Goal: Transaction & Acquisition: Purchase product/service

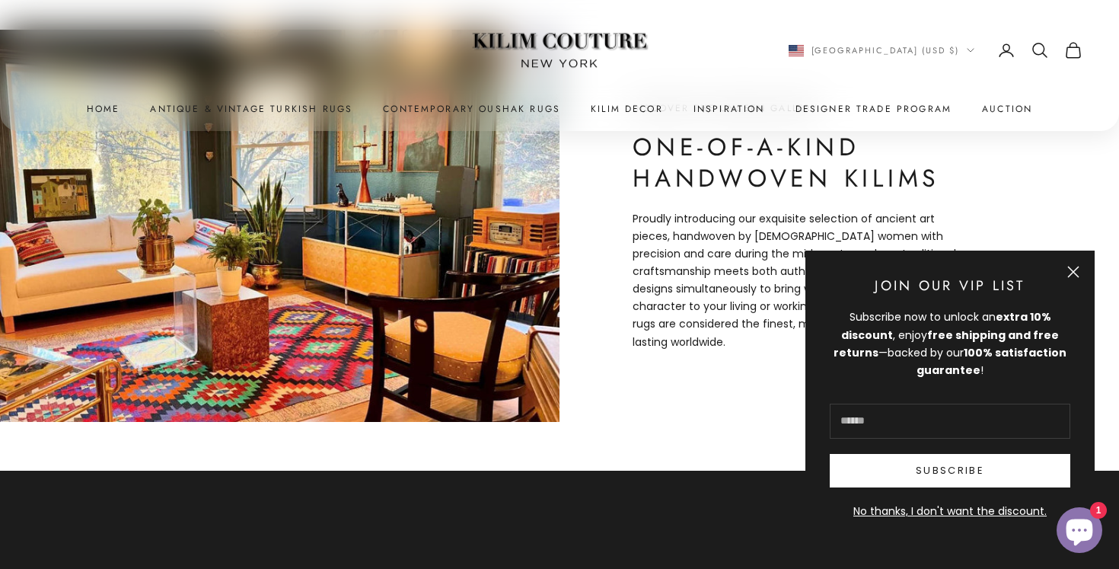
scroll to position [613, 0]
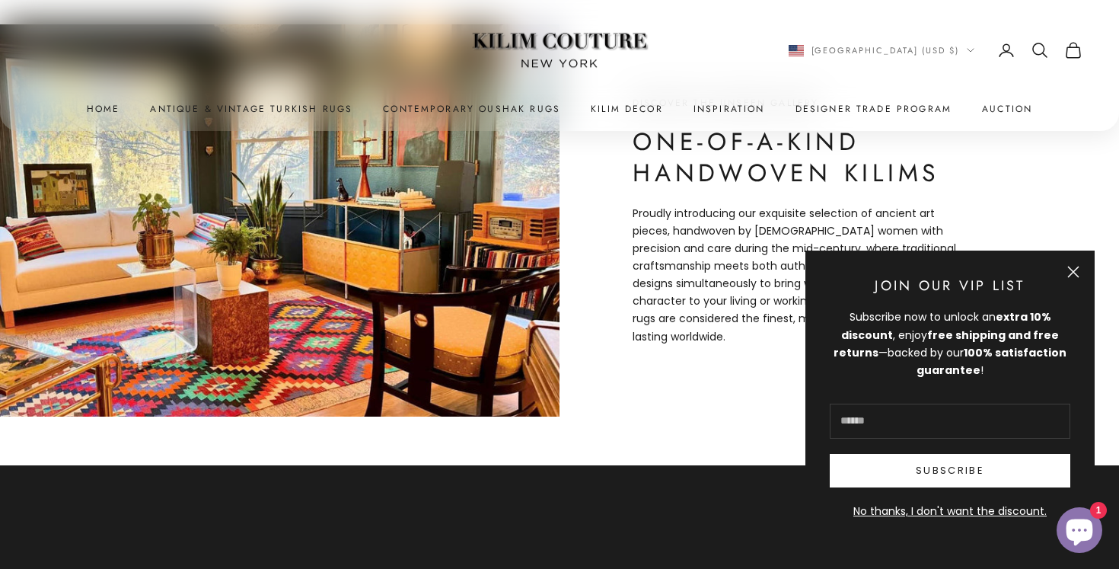
click at [1079, 273] on button "Close" at bounding box center [1073, 272] width 12 height 12
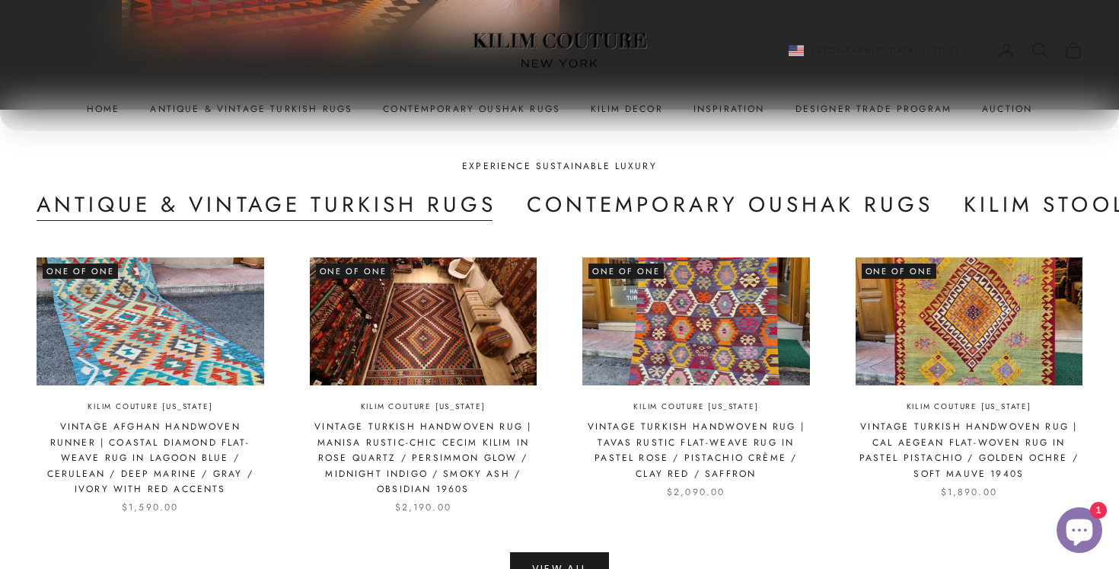
scroll to position [3254, 0]
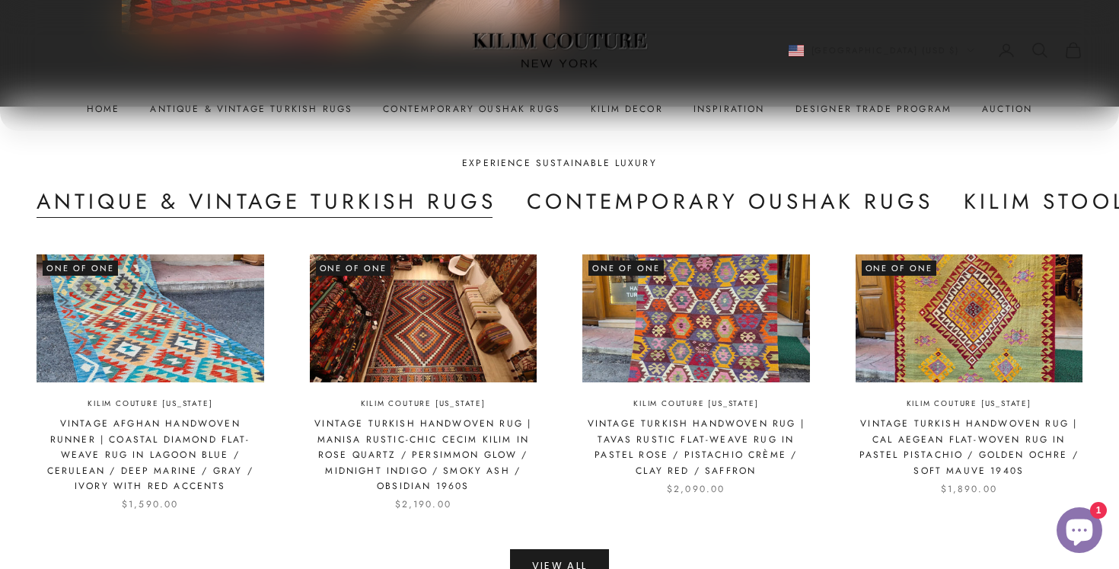
click at [282, 200] on button "Antique & Vintage Turkish Rugs" at bounding box center [267, 202] width 460 height 31
click at [278, 187] on button "Antique & Vintage Turkish Rugs" at bounding box center [267, 202] width 460 height 31
click at [173, 193] on button "Antique & Vintage Turkish Rugs" at bounding box center [267, 202] width 460 height 31
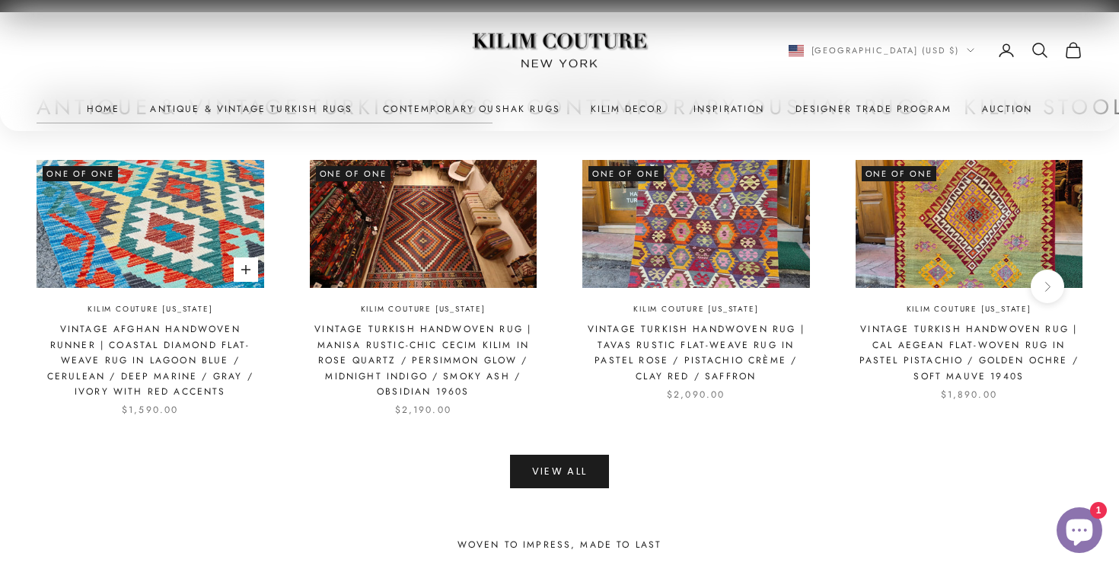
scroll to position [3358, 0]
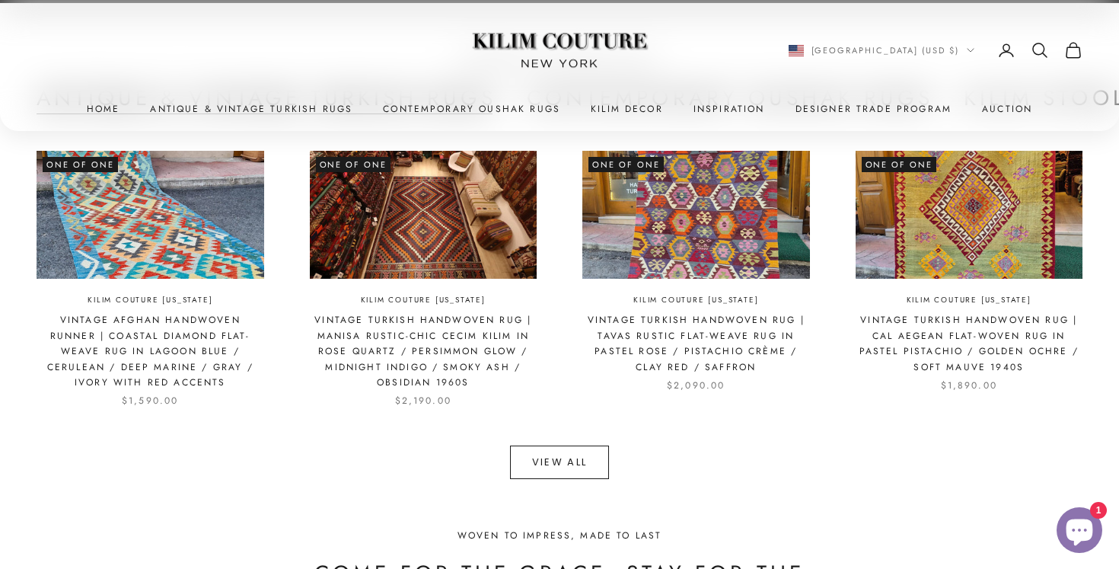
click at [533, 450] on link "View All" at bounding box center [560, 461] width 100 height 33
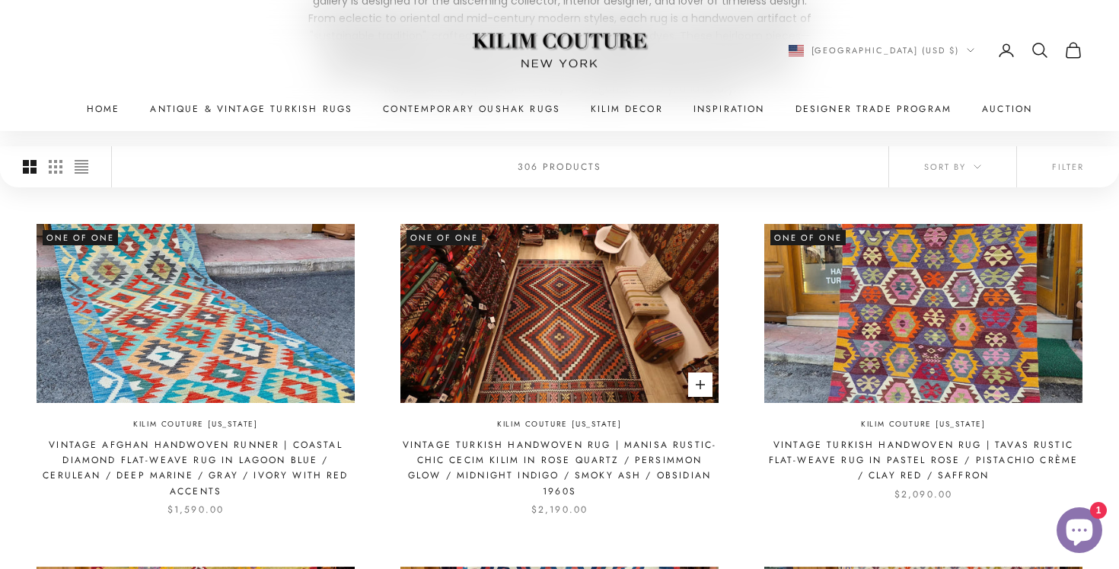
scroll to position [328, 0]
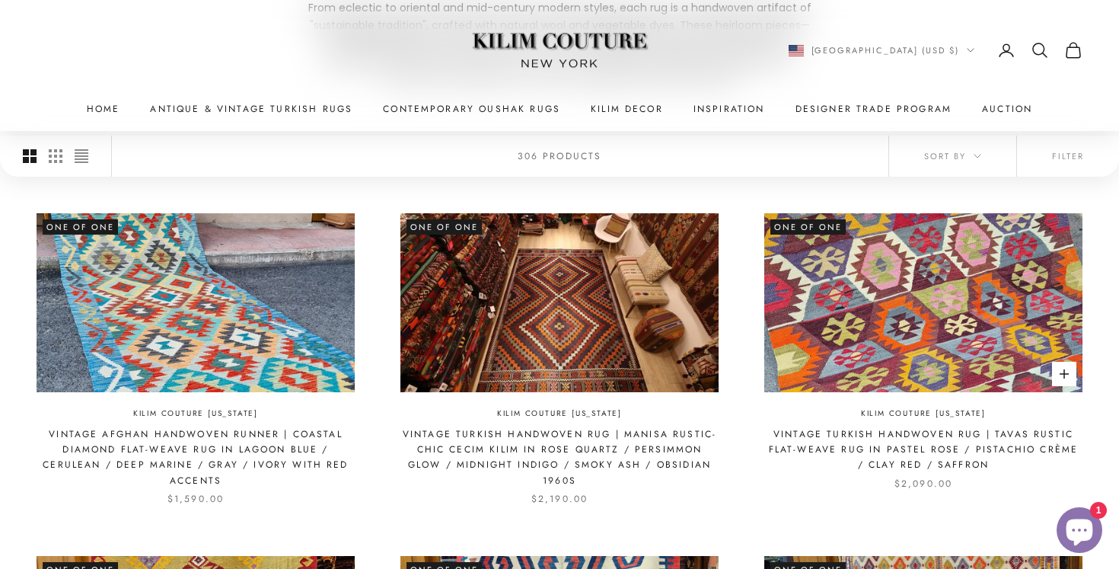
click at [930, 347] on img at bounding box center [923, 302] width 318 height 179
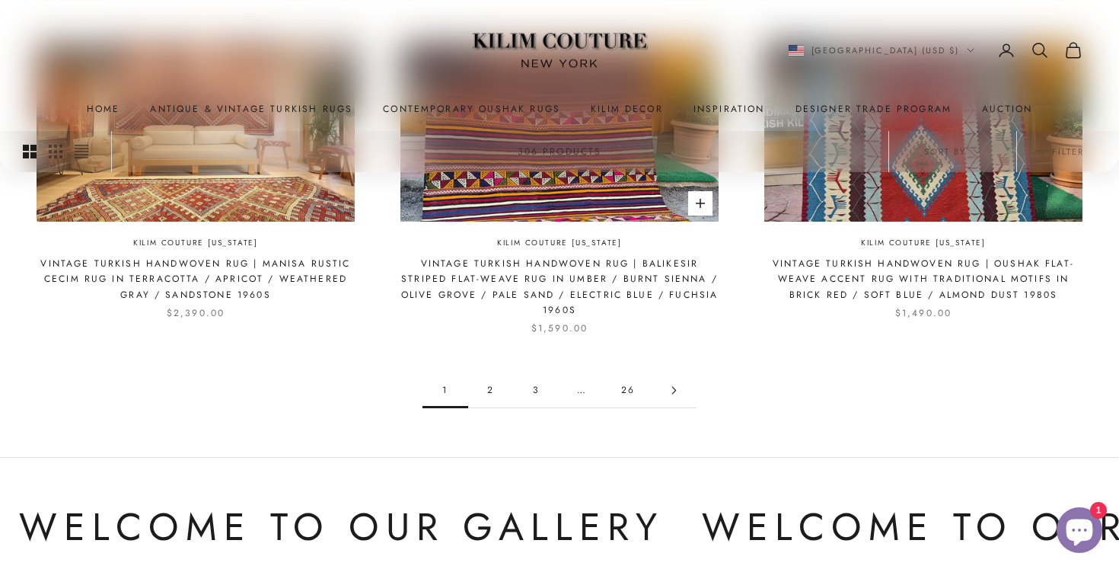
scroll to position [1526, 0]
click at [678, 385] on icon "Go to page 2" at bounding box center [674, 389] width 8 height 8
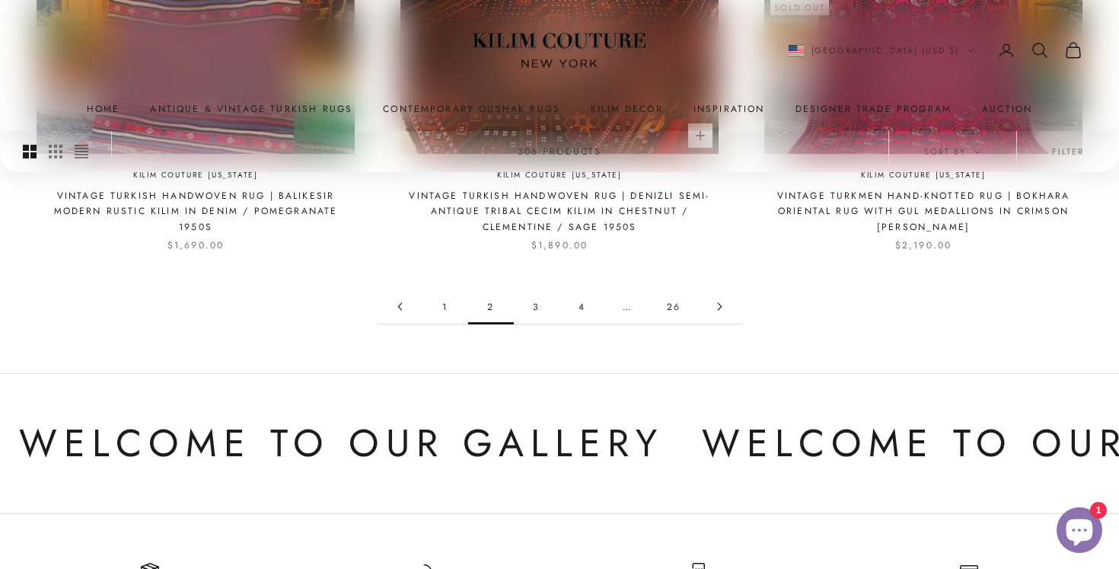
scroll to position [1607, 0]
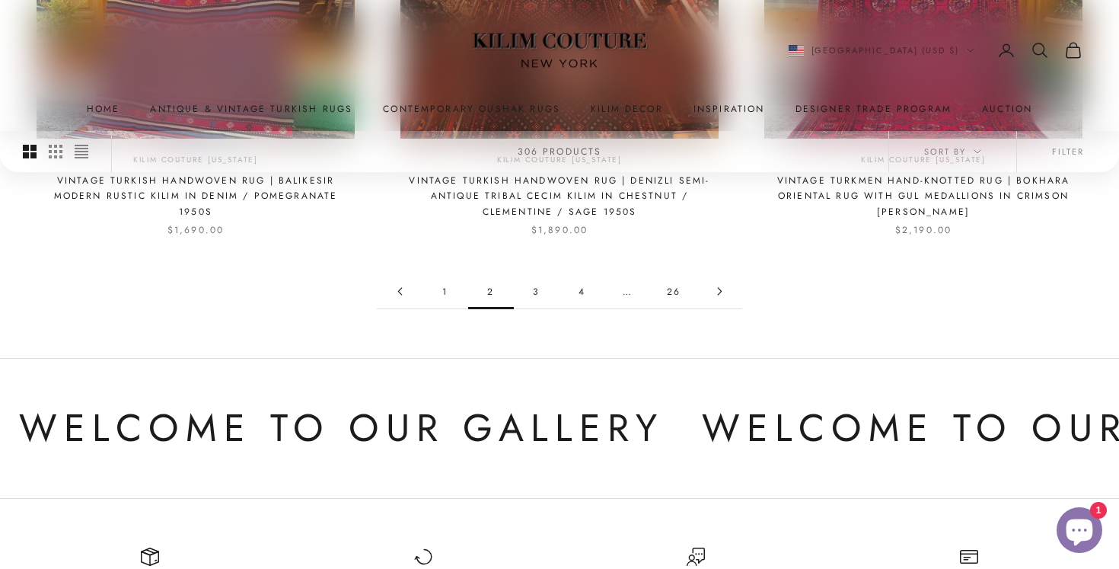
click at [725, 279] on link "Go to page 3" at bounding box center [720, 291] width 46 height 34
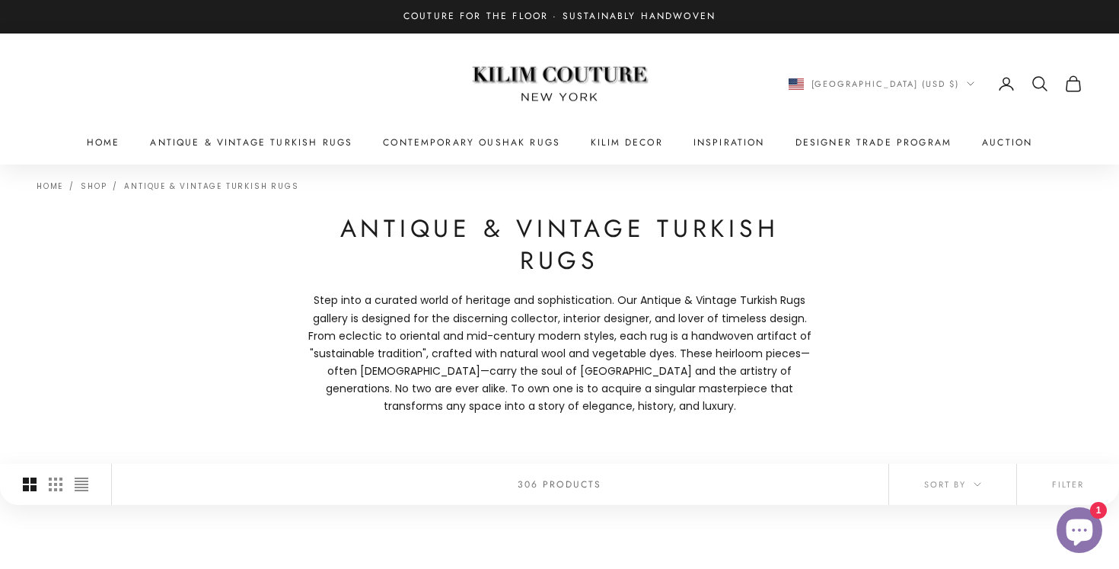
click at [721, 280] on div "Antique & Vintage Turkish Rugs Step into a curated world of heritage and sophis…" at bounding box center [560, 314] width 518 height 202
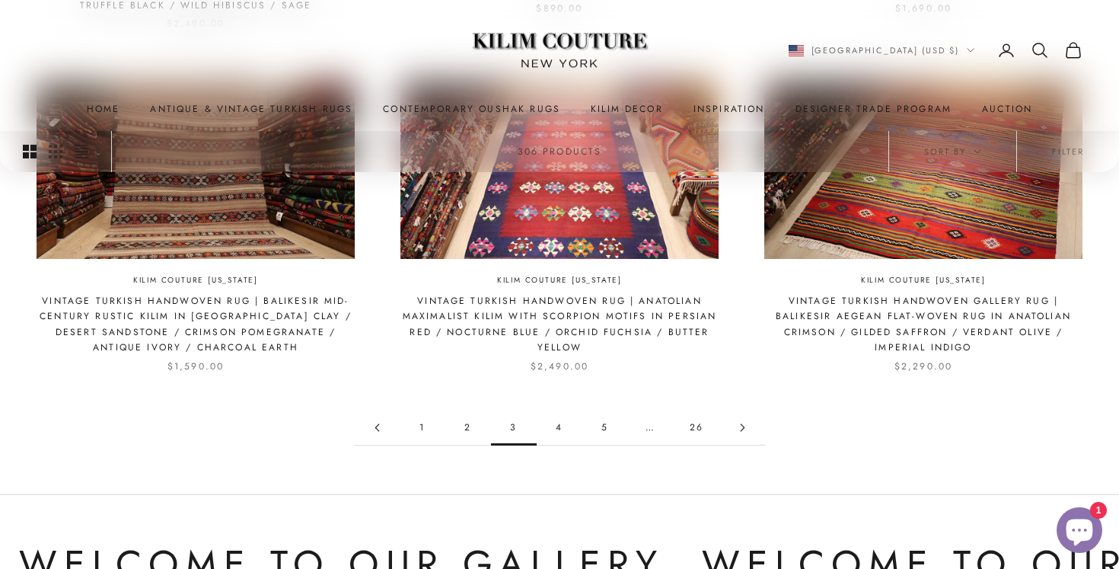
scroll to position [1466, 0]
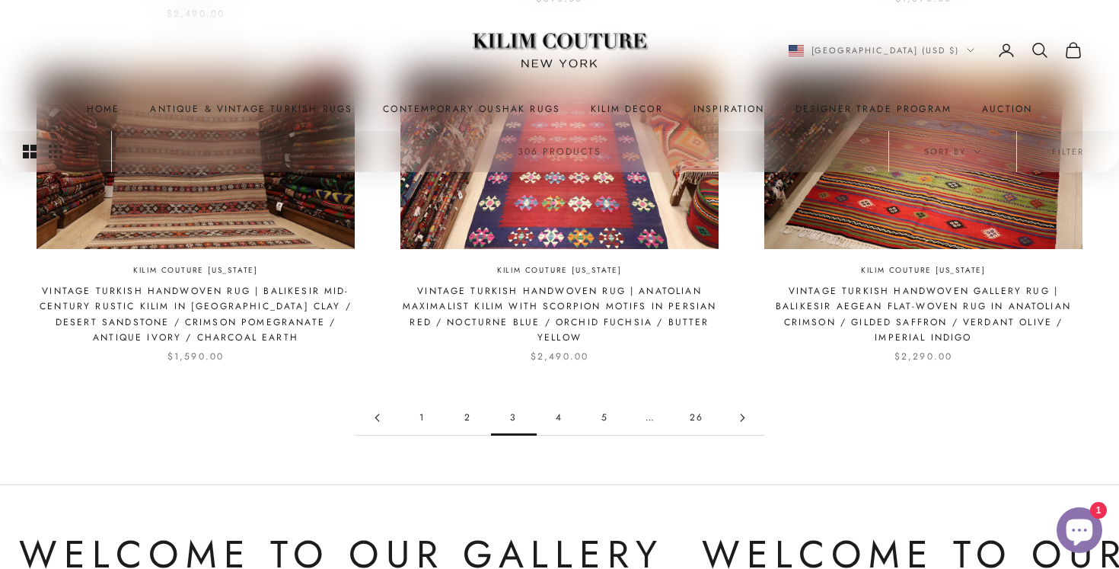
click at [561, 407] on link "4" at bounding box center [560, 417] width 46 height 34
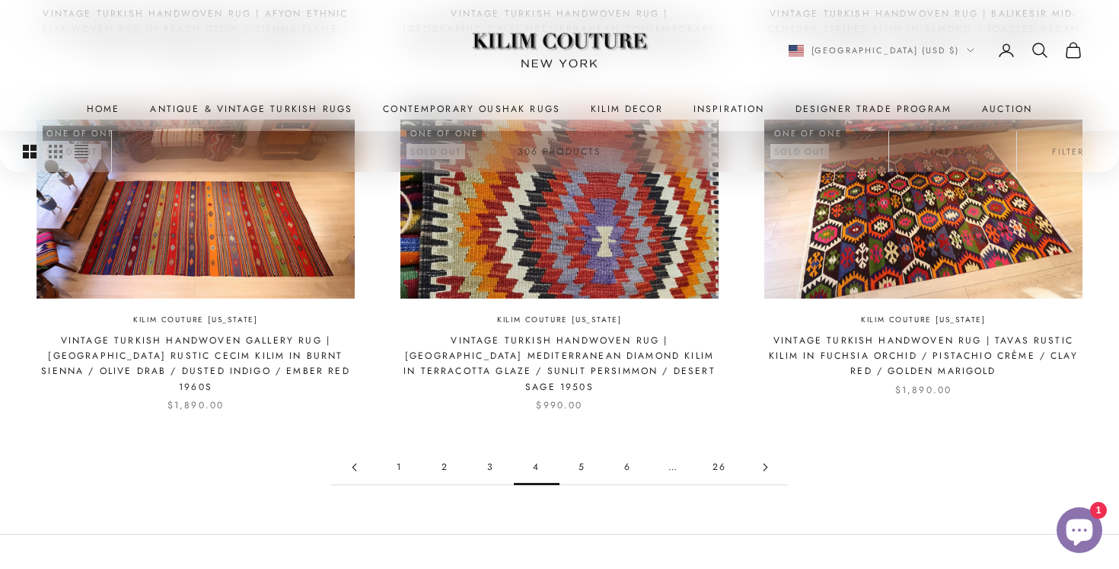
scroll to position [1409, 0]
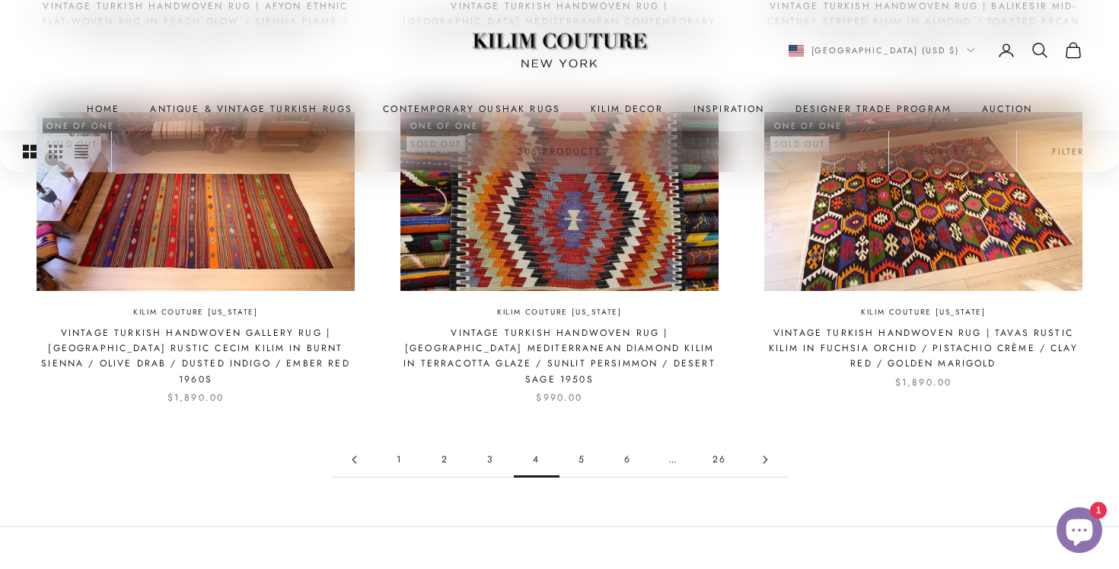
click at [582, 442] on link "5" at bounding box center [583, 459] width 46 height 34
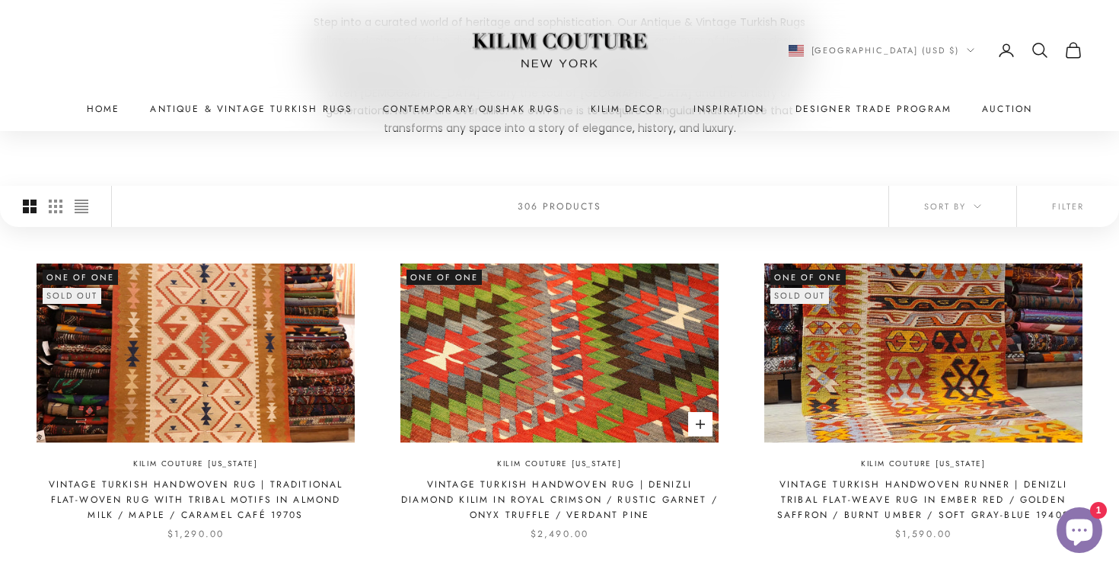
scroll to position [279, 0]
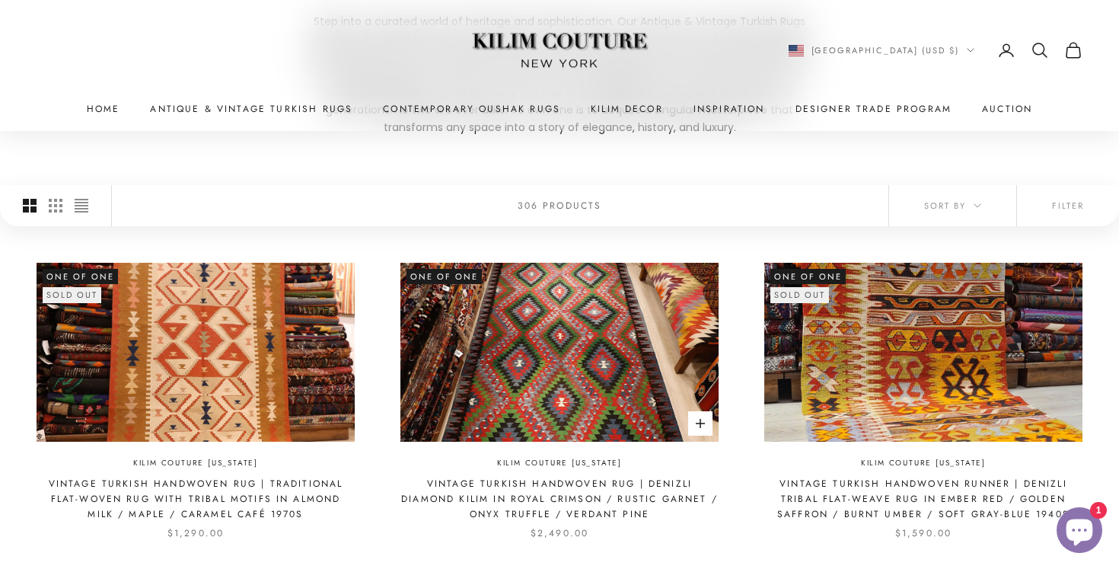
click at [584, 444] on product-card "One of One Add to cart Kilim Couture New York Vintage Turkish Handwoven Rug | D…" at bounding box center [559, 402] width 318 height 278
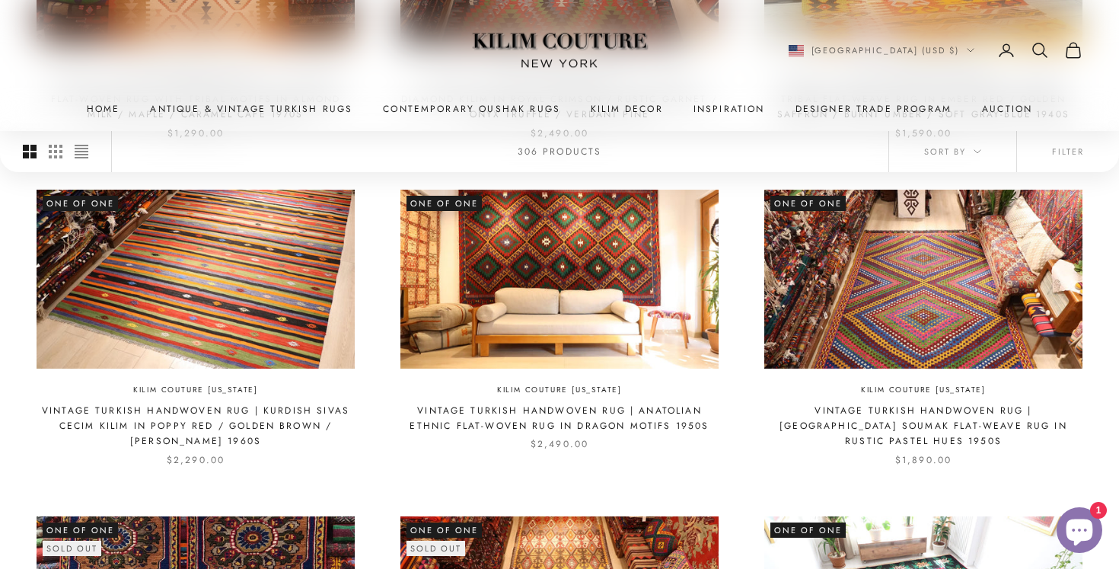
scroll to position [679, 0]
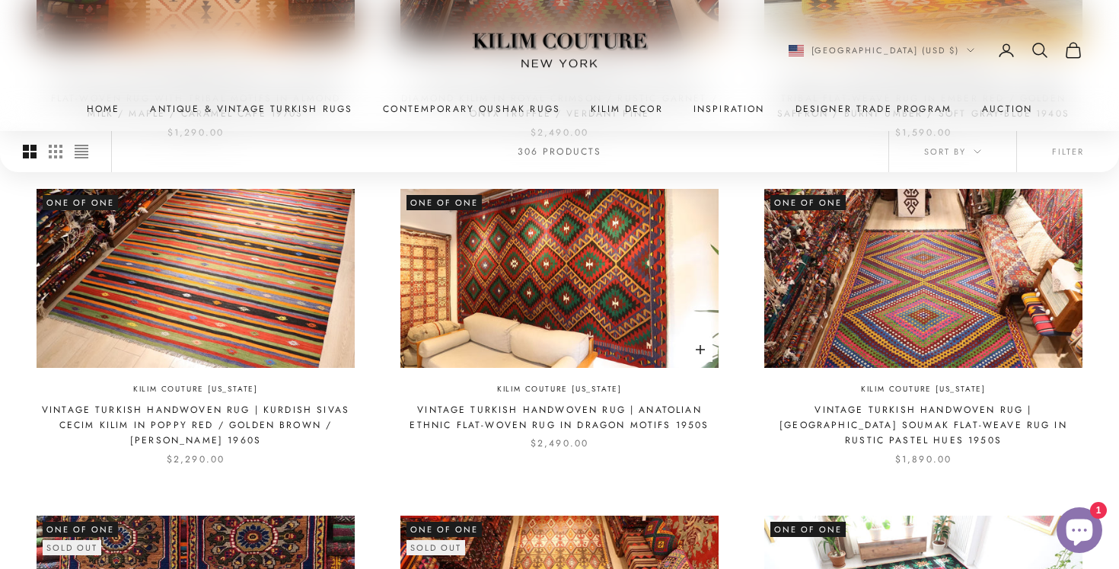
click at [563, 276] on img at bounding box center [559, 278] width 318 height 179
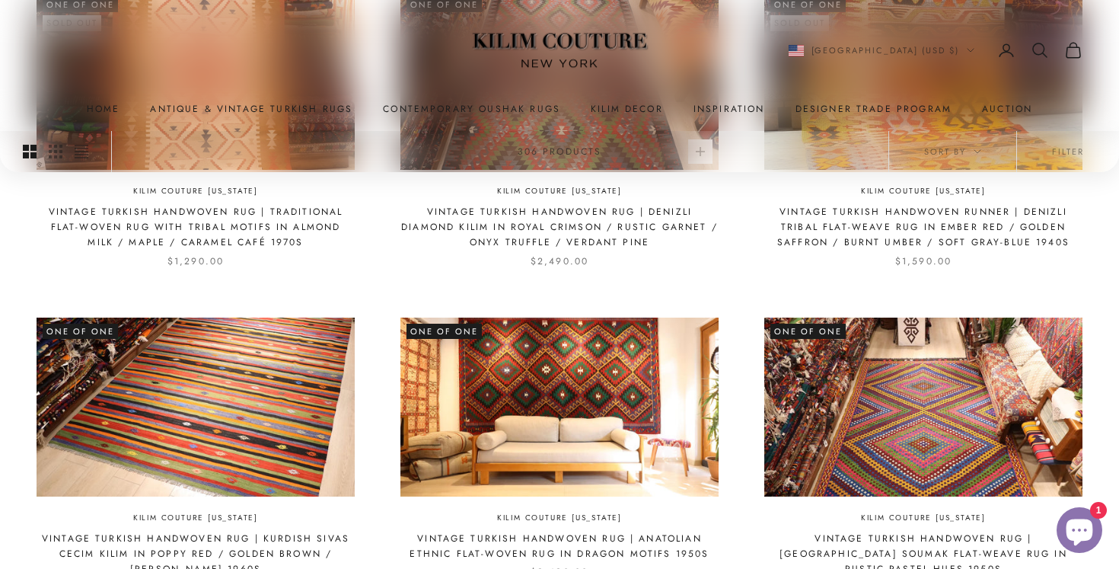
scroll to position [544, 0]
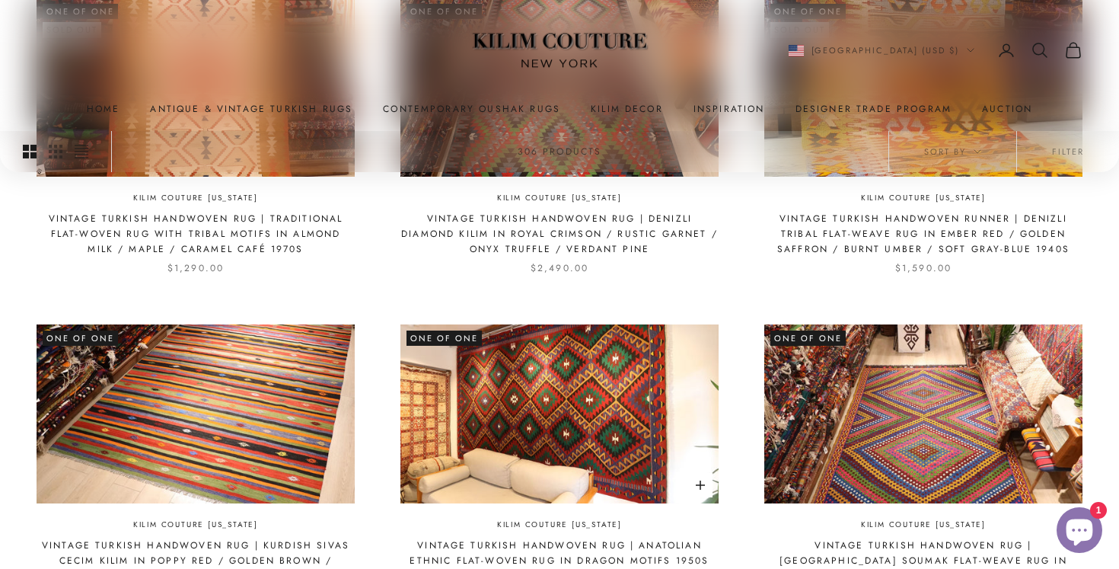
click at [584, 325] on img at bounding box center [559, 413] width 318 height 179
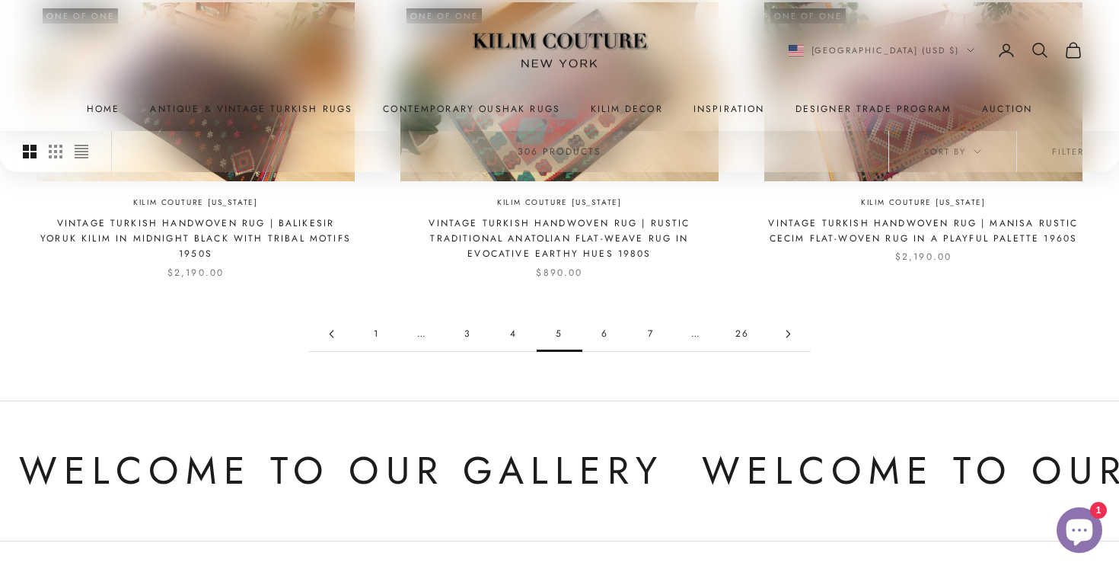
scroll to position [1521, 0]
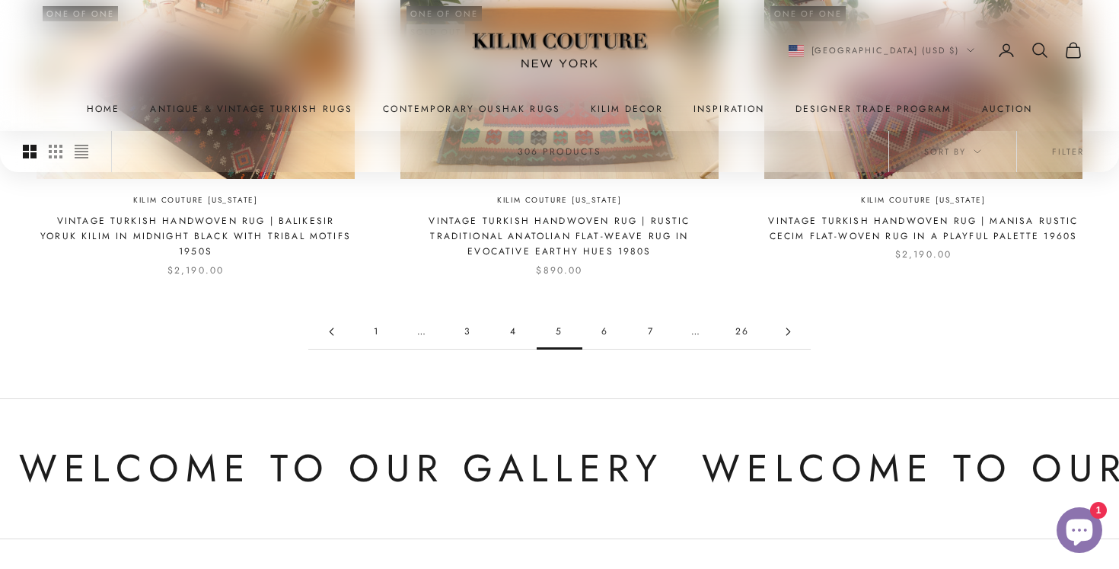
click at [607, 317] on link "6" at bounding box center [605, 331] width 46 height 34
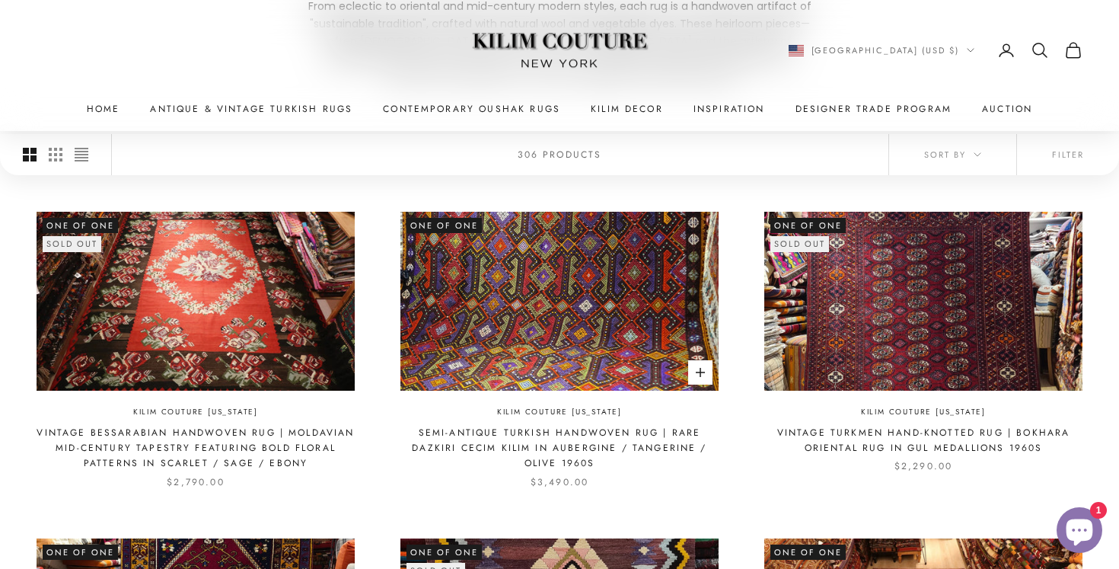
scroll to position [330, 0]
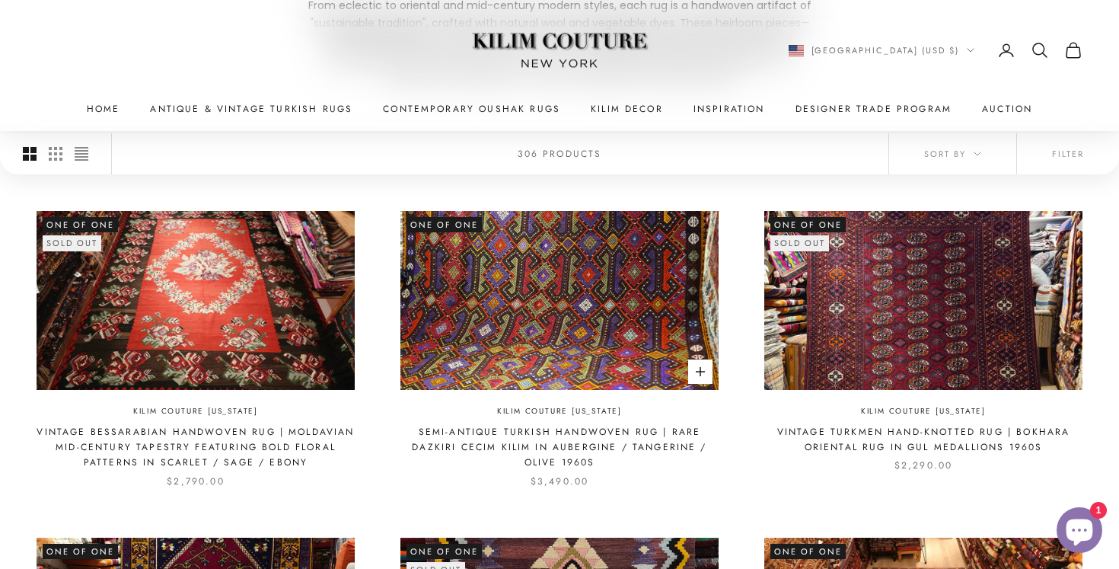
click at [604, 331] on img at bounding box center [559, 300] width 318 height 179
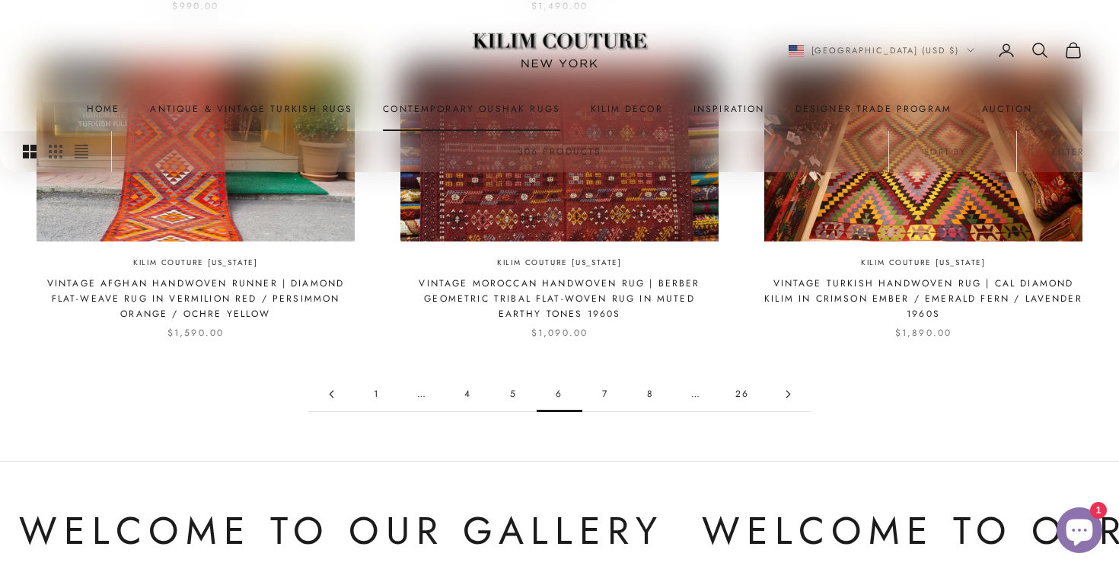
scroll to position [1480, 0]
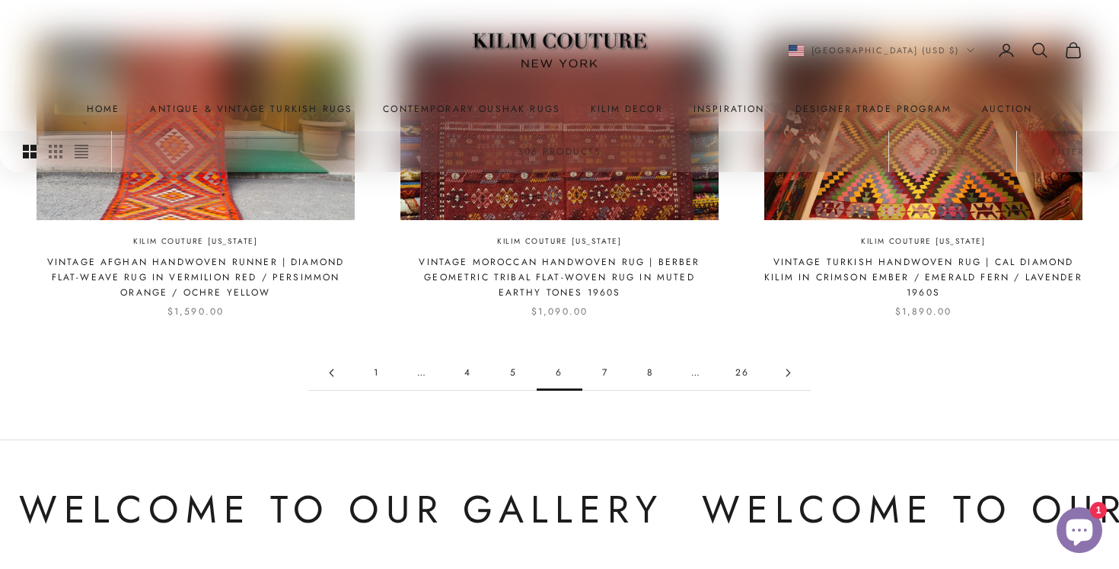
click at [607, 363] on link "7" at bounding box center [605, 373] width 46 height 34
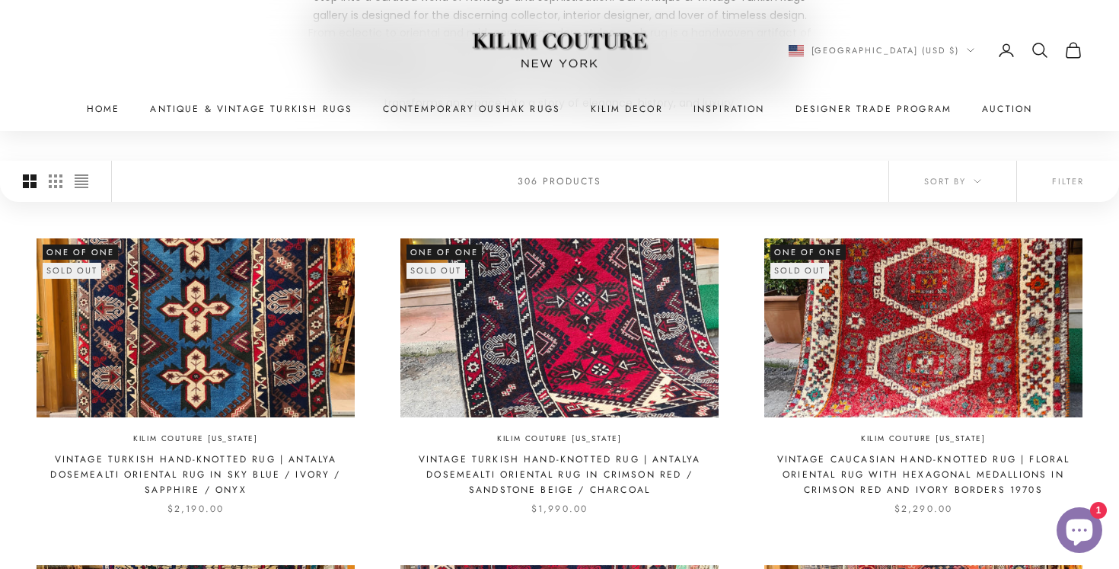
scroll to position [306, 0]
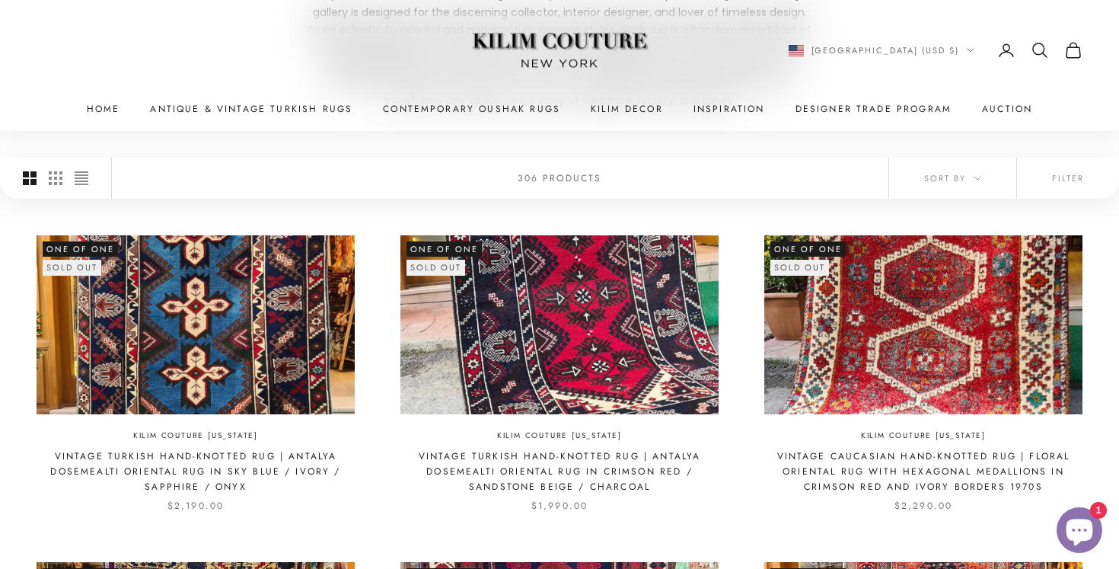
click at [869, 410] on img at bounding box center [923, 324] width 318 height 179
click at [949, 369] on img at bounding box center [923, 324] width 318 height 179
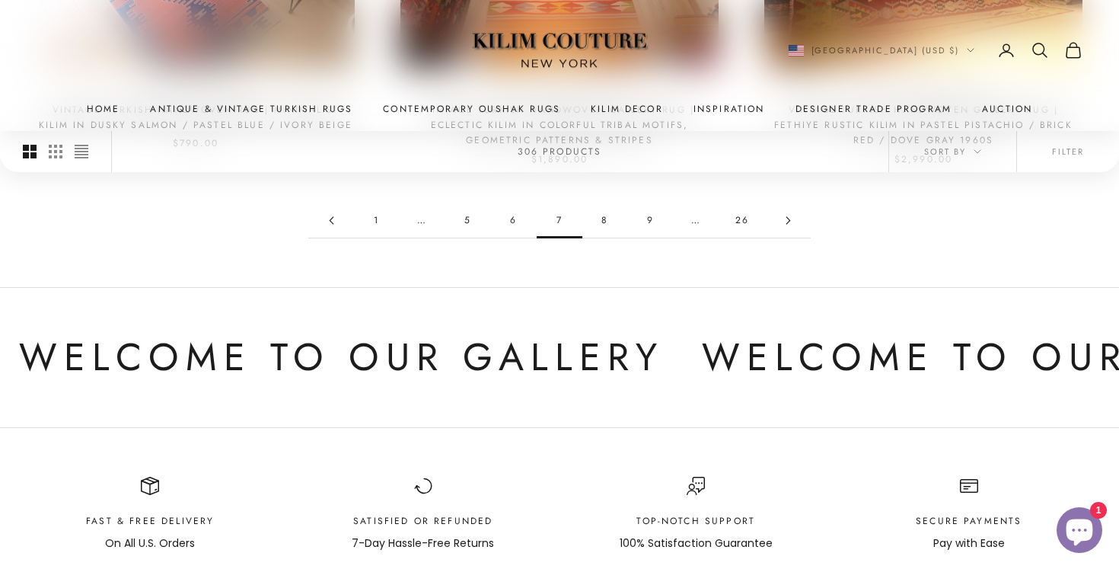
scroll to position [1634, 0]
click at [609, 209] on link "8" at bounding box center [605, 219] width 46 height 34
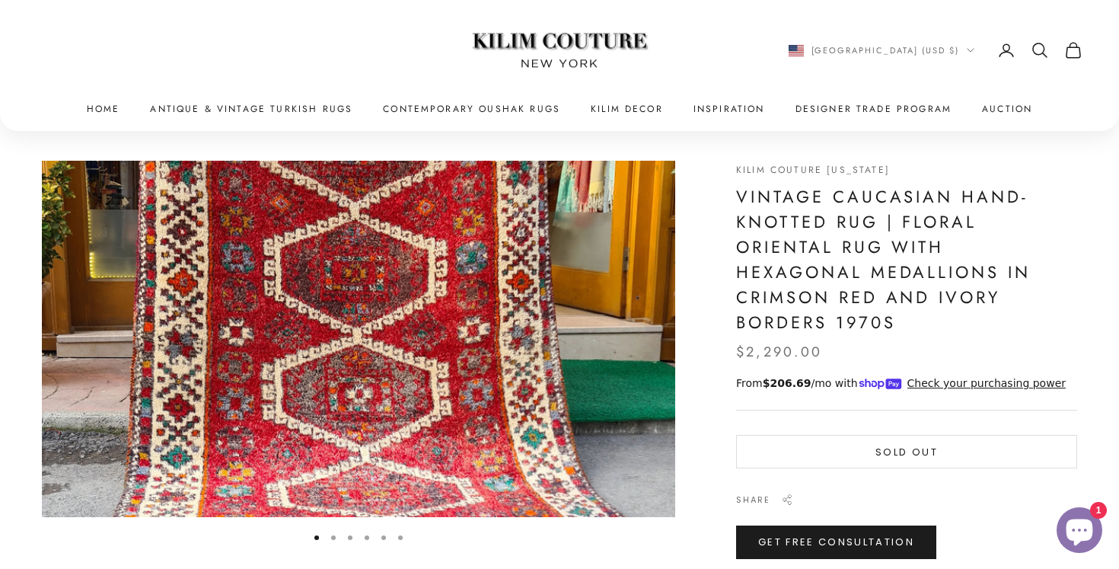
scroll to position [40, 0]
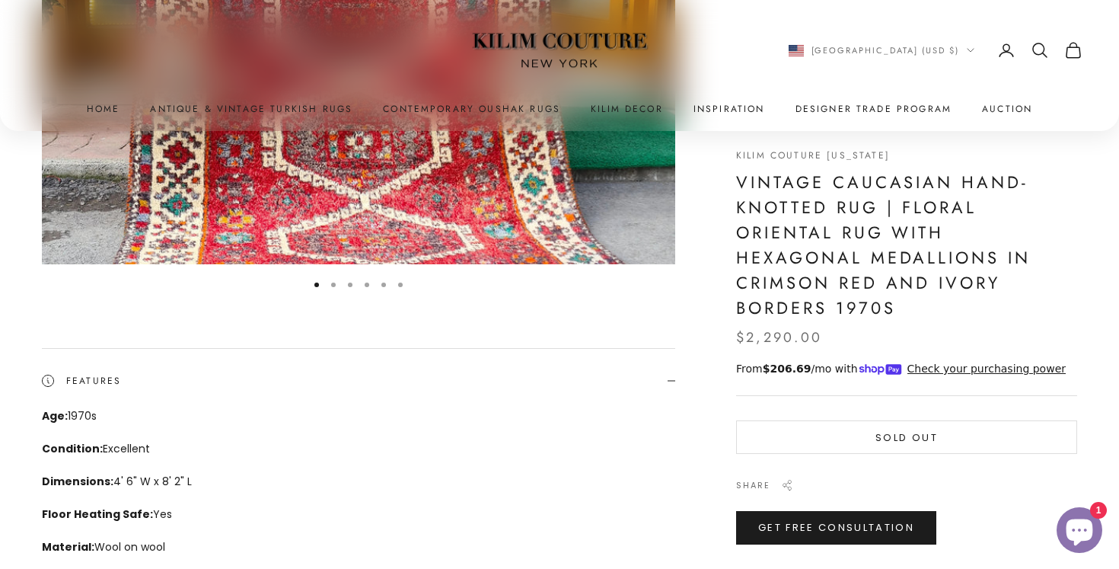
scroll to position [294, 0]
click at [335, 282] on button "Go to item 2" at bounding box center [333, 284] width 5 height 5
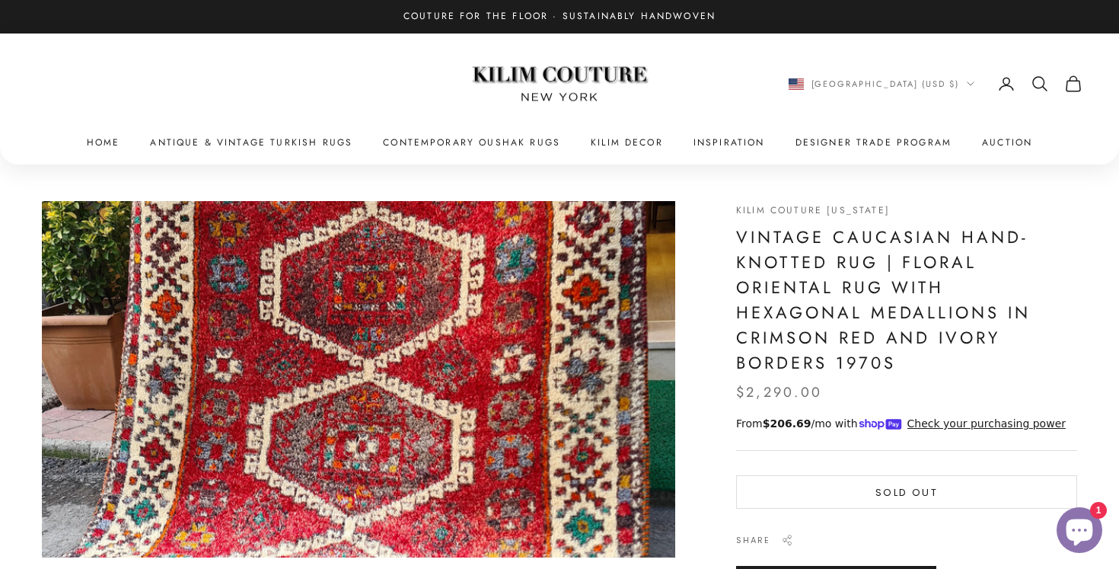
scroll to position [0, 0]
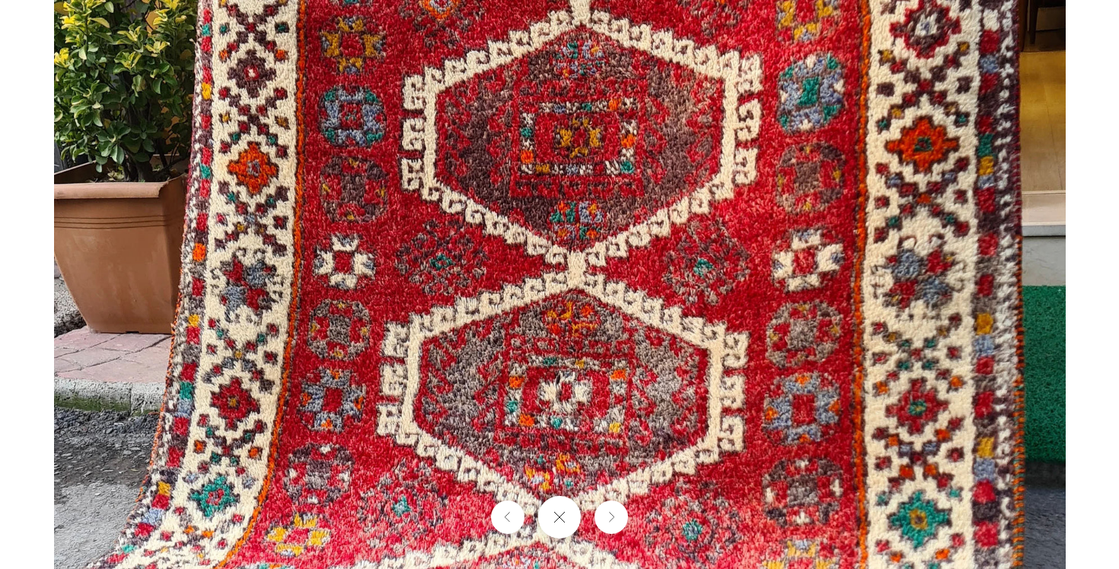
click at [81, 426] on img at bounding box center [560, 284] width 1012 height 569
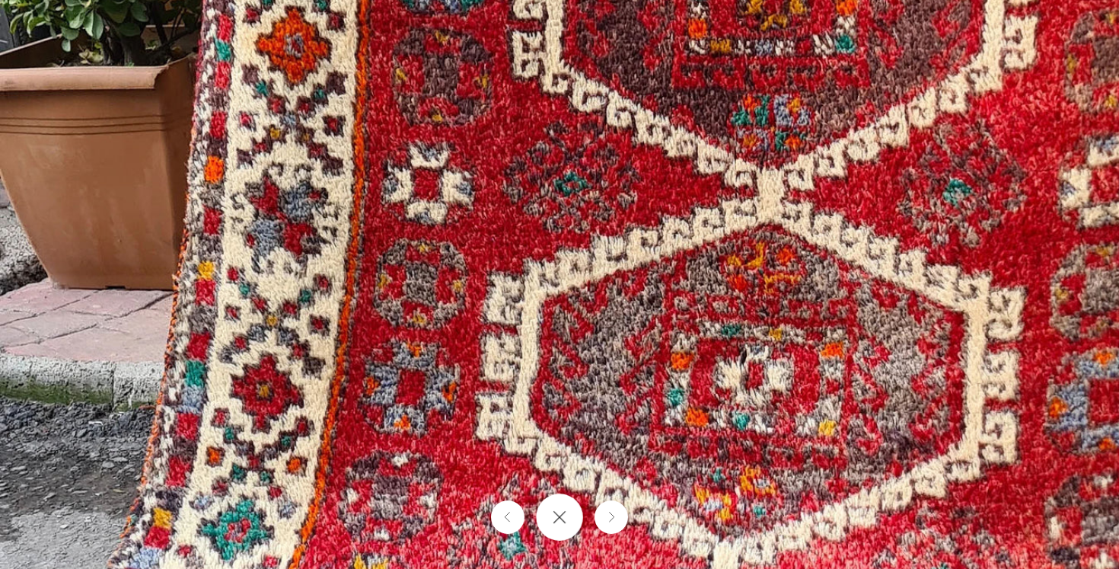
click at [566, 521] on button "Close gallery" at bounding box center [559, 516] width 47 height 47
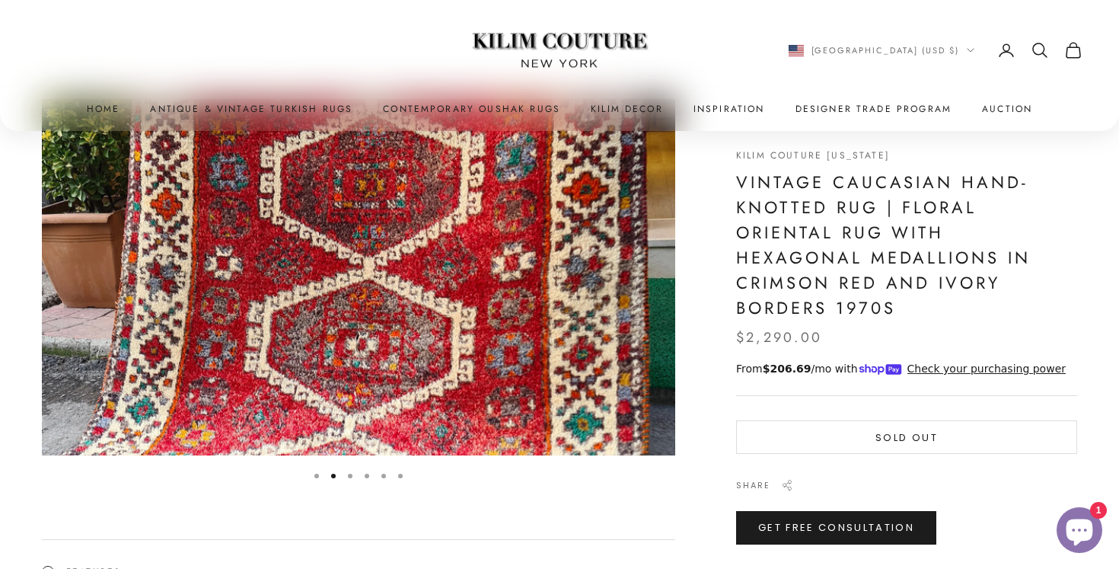
scroll to position [107, 0]
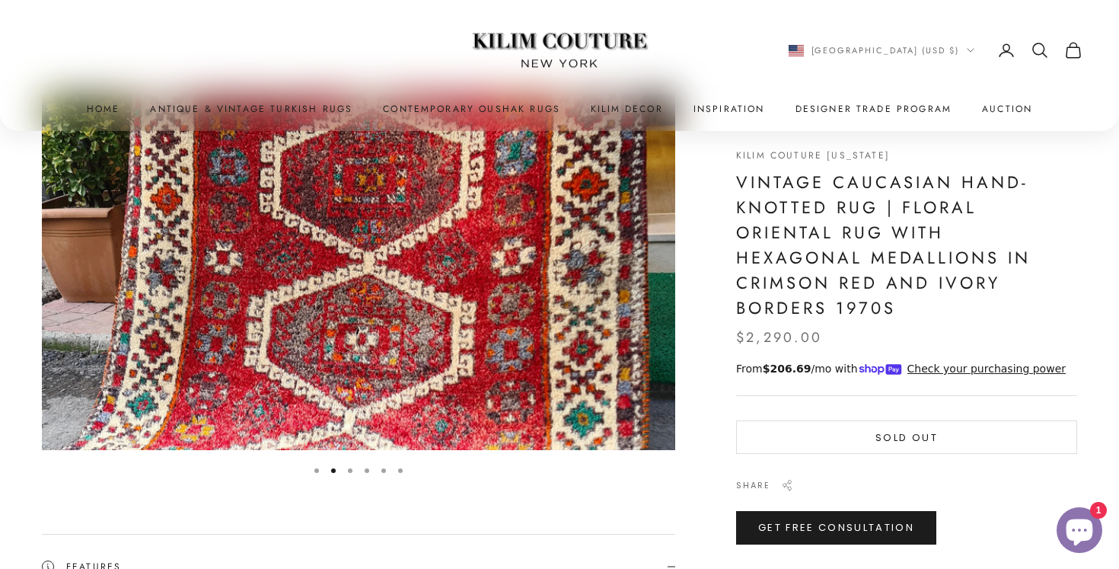
click at [352, 468] on button "Go to item 3" at bounding box center [350, 470] width 5 height 5
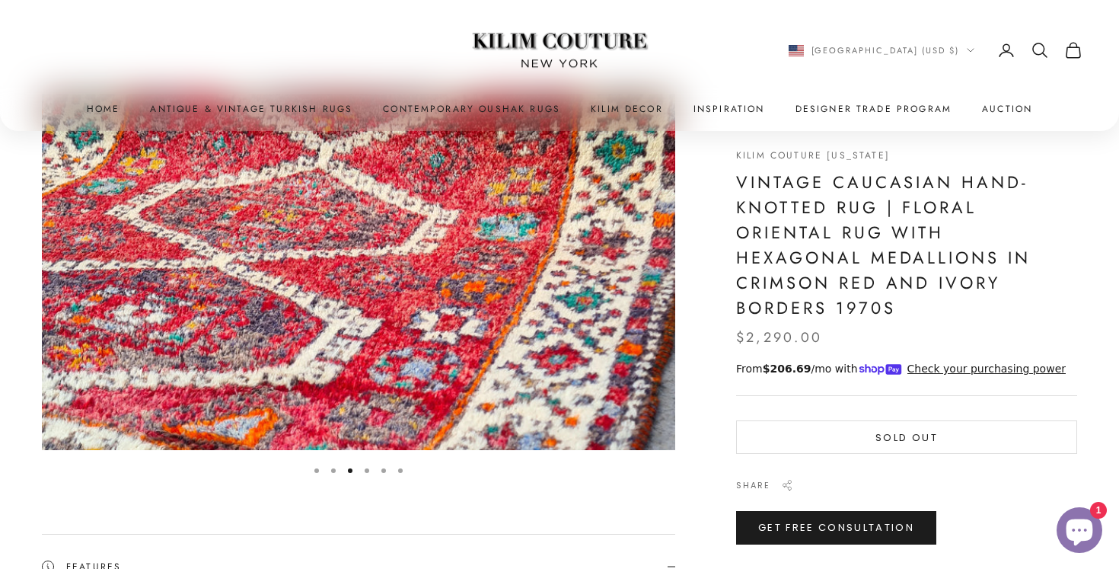
click at [367, 470] on button "Go to item 4" at bounding box center [367, 470] width 5 height 5
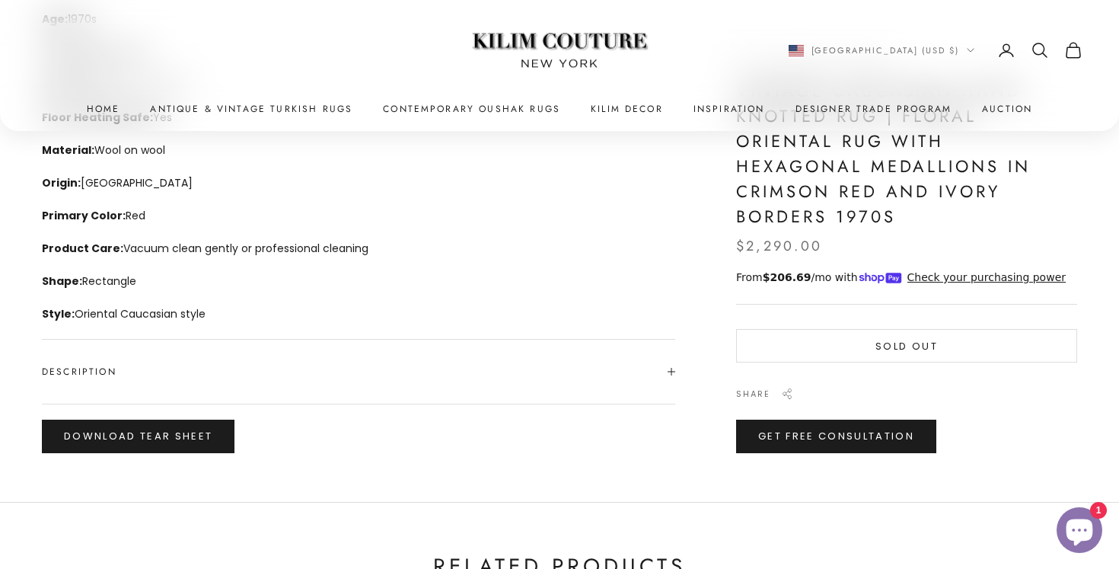
scroll to position [1270, 0]
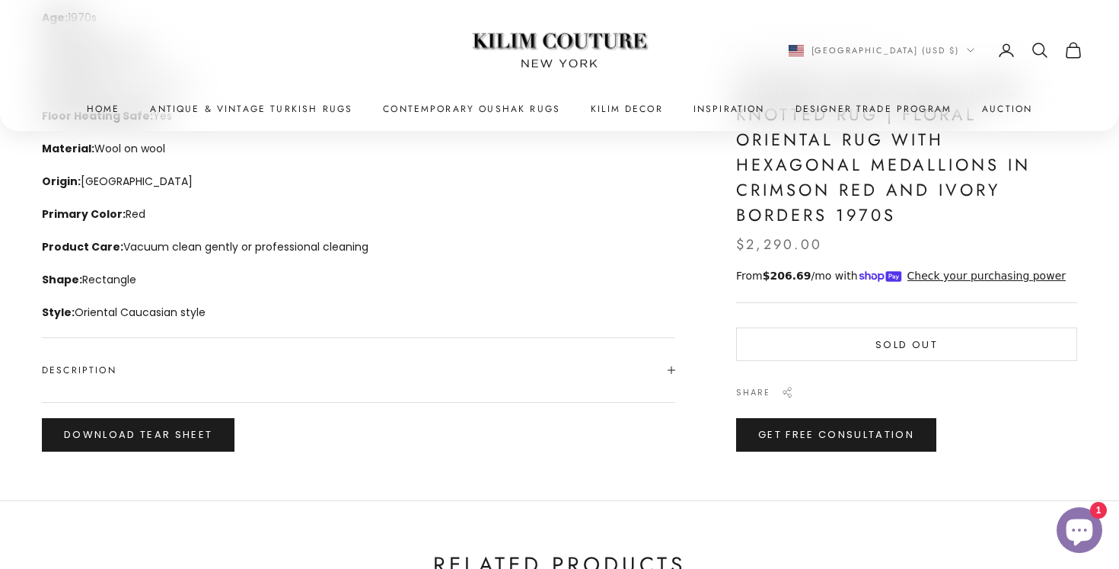
click at [93, 368] on span "Description" at bounding box center [79, 369] width 75 height 15
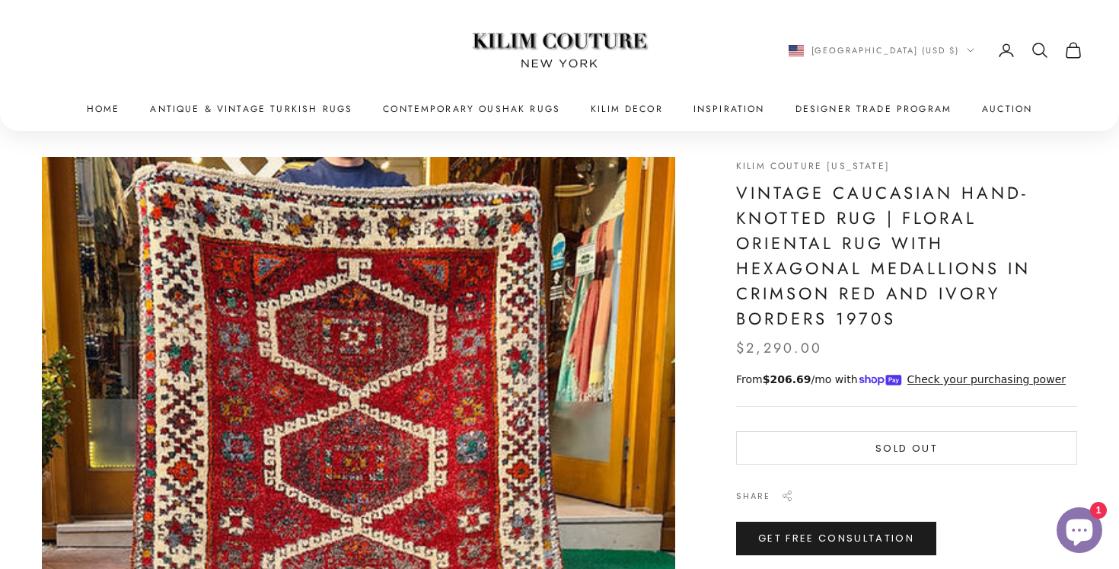
scroll to position [43, 0]
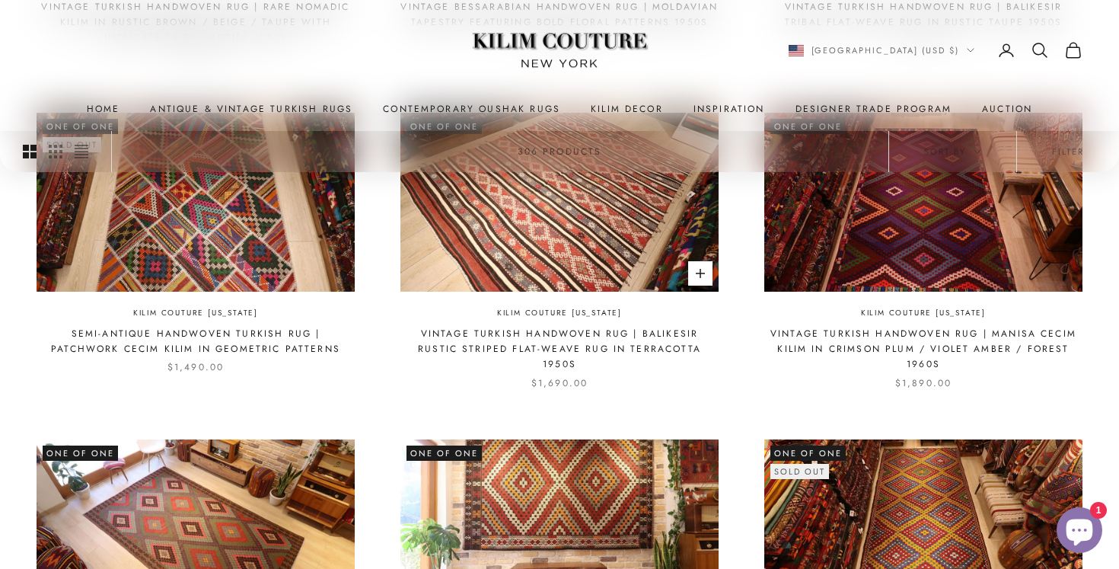
scroll to position [755, 0]
